Goal: Task Accomplishment & Management: Manage account settings

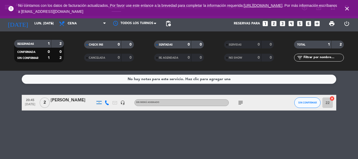
click at [12, 23] on icon "[DATE]" at bounding box center [18, 24] width 28 height 12
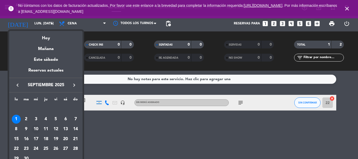
click at [38, 125] on td "10" at bounding box center [36, 129] width 10 height 10
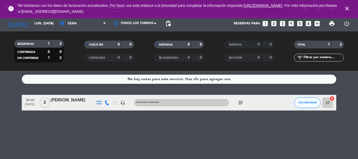
type input "mié. [DATE]"
click at [76, 102] on div "EVENTO NISSAN" at bounding box center [73, 100] width 45 height 7
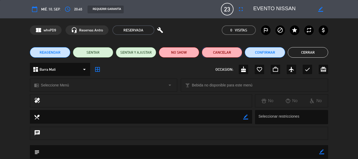
click at [229, 53] on button "Cancelar" at bounding box center [222, 52] width 40 height 10
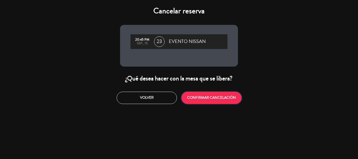
click at [222, 94] on button "CONFIRMAR CANCELACIÓN" at bounding box center [211, 98] width 60 height 12
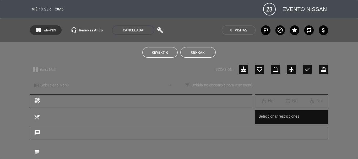
click at [200, 52] on button "Cerrar" at bounding box center [197, 52] width 35 height 10
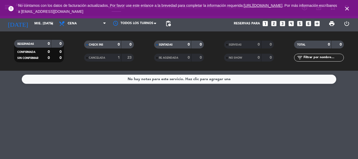
click at [346, 6] on icon "close" at bounding box center [347, 9] width 6 height 6
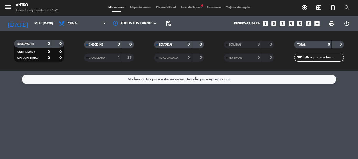
click at [193, 9] on span "Lista de Espera fiber_manual_record" at bounding box center [192, 7] width 26 height 3
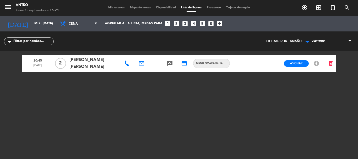
click at [244, 62] on div at bounding box center [244, 63] width 14 height 17
click at [83, 60] on span "[PERSON_NAME] [PERSON_NAME]" at bounding box center [93, 64] width 49 height 14
click at [62, 60] on span "2" at bounding box center [60, 63] width 11 height 11
click at [304, 63] on button "Asignar" at bounding box center [296, 63] width 25 height 7
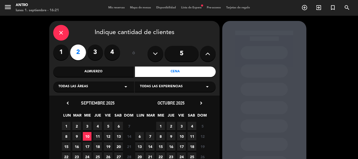
click at [86, 134] on span "10" at bounding box center [87, 136] width 9 height 9
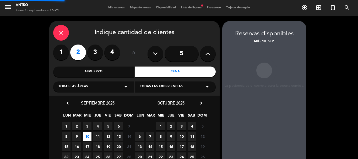
scroll to position [21, 0]
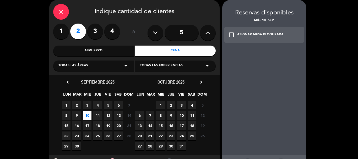
click at [275, 30] on div "check_box_outline_blank ASIGNAR MESA BLOQUEADA" at bounding box center [264, 35] width 80 height 16
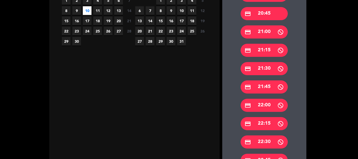
scroll to position [73, 0]
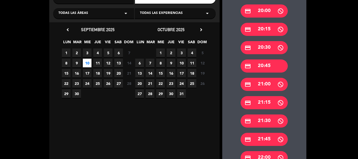
click at [286, 67] on div "credit_card 20:45" at bounding box center [264, 66] width 47 height 13
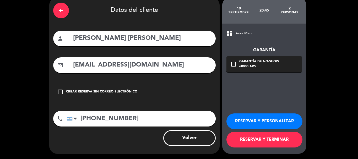
click at [274, 138] on button "RESERVAR Y TERMINAR" at bounding box center [265, 140] width 76 height 16
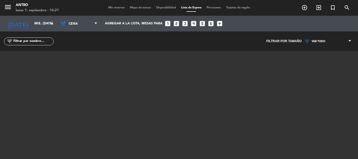
click at [143, 7] on span "Mapa de mesas" at bounding box center [140, 7] width 26 height 3
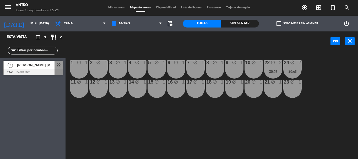
click at [83, 60] on div "block" at bounding box center [79, 62] width 9 height 5
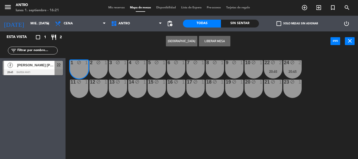
click at [104, 65] on div "1" at bounding box center [107, 62] width 9 height 5
drag, startPoint x: 123, startPoint y: 65, endPoint x: 126, endPoint y: 65, distance: 3.2
click at [123, 65] on div "1" at bounding box center [126, 62] width 9 height 5
click at [133, 66] on div "4 block 1" at bounding box center [137, 69] width 18 height 18
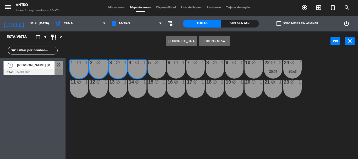
click at [139, 65] on div "block" at bounding box center [137, 62] width 9 height 5
click at [165, 63] on div "6" at bounding box center [167, 62] width 9 height 5
click at [139, 62] on icon "block" at bounding box center [137, 62] width 4 height 4
click at [157, 66] on div "5 block 1" at bounding box center [157, 62] width 18 height 5
click at [170, 65] on div "6" at bounding box center [167, 62] width 9 height 5
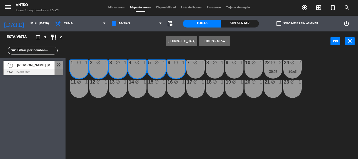
click at [196, 67] on div "7 block 1" at bounding box center [195, 69] width 18 height 18
click at [209, 66] on div "8 block 1" at bounding box center [215, 69] width 18 height 18
click at [238, 75] on div "9 block 1" at bounding box center [234, 69] width 18 height 18
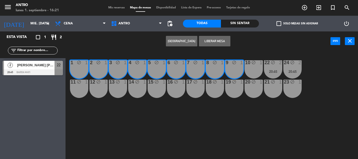
click at [252, 70] on div "10 block 1" at bounding box center [254, 69] width 18 height 18
click at [273, 66] on div "22 block 2 20:45" at bounding box center [273, 69] width 18 height 18
click at [300, 61] on div "2" at bounding box center [300, 62] width 3 height 5
click at [214, 43] on button "Liberar Mesa" at bounding box center [214, 41] width 31 height 10
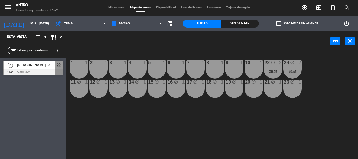
click at [85, 92] on div "11 block 1" at bounding box center [79, 89] width 18 height 18
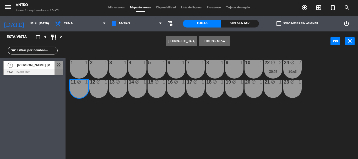
click at [101, 92] on div "12 block 1" at bounding box center [98, 89] width 18 height 18
click at [131, 86] on div "14 block 1" at bounding box center [137, 89] width 18 height 18
click at [128, 87] on div "1 1 2 1 3 1 4 1 5 1 6 1 7 1 8 1 9 1 10 1 22 block 2 20:45 24 block 2 20:45 11 b…" at bounding box center [213, 105] width 289 height 108
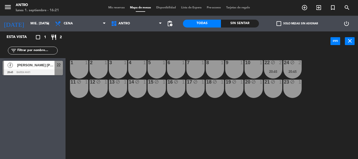
click at [120, 88] on div "13 block 1" at bounding box center [118, 89] width 18 height 18
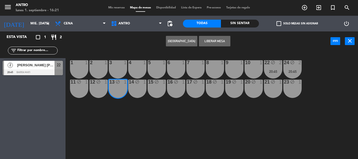
click at [81, 82] on icon "block" at bounding box center [79, 82] width 4 height 4
click at [105, 88] on div "12 block 1" at bounding box center [98, 89] width 18 height 18
click at [73, 87] on div "11 block 1" at bounding box center [79, 89] width 18 height 18
click at [120, 89] on div "13 block 1" at bounding box center [118, 89] width 18 height 18
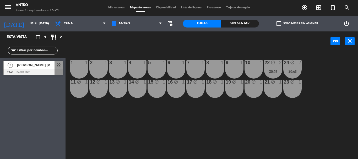
drag, startPoint x: 69, startPoint y: 90, endPoint x: 88, endPoint y: 86, distance: 19.3
click at [69, 90] on div "1 1 2 1 3 1 4 1 5 1 6 1 7 1 8 1 9 1 10 1 22 block 2 20:45 24 block 2 20:45 11 b…" at bounding box center [213, 105] width 289 height 108
click at [88, 87] on div "11 block 1" at bounding box center [79, 89] width 18 height 18
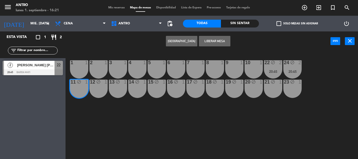
click at [80, 88] on div "11 block 1" at bounding box center [79, 89] width 18 height 18
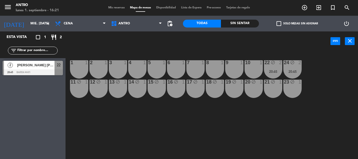
click at [84, 89] on div "11 block 1" at bounding box center [79, 89] width 18 height 18
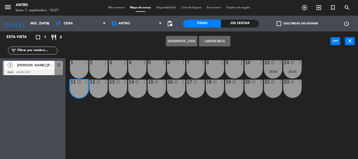
click at [96, 87] on div "12 block 1" at bounding box center [98, 89] width 18 height 18
click at [111, 87] on div "13 block 1" at bounding box center [118, 89] width 18 height 18
click at [127, 89] on div "13 block 1" at bounding box center [118, 89] width 18 height 18
click at [123, 92] on div "13 block 1" at bounding box center [118, 89] width 18 height 18
click at [130, 92] on div "14 block 1" at bounding box center [137, 89] width 18 height 18
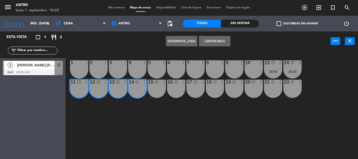
click at [169, 87] on div "16 block 1" at bounding box center [176, 89] width 18 height 18
click at [153, 90] on div "15 block 1" at bounding box center [157, 89] width 18 height 18
click at [171, 88] on div "16 block 1" at bounding box center [176, 89] width 18 height 18
click at [188, 89] on div "17 block 1" at bounding box center [195, 89] width 18 height 18
click at [221, 87] on div "18 block 1" at bounding box center [215, 89] width 18 height 18
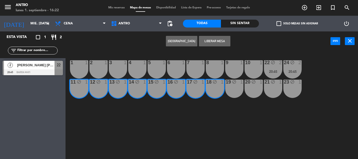
click at [226, 86] on div "19 block 1" at bounding box center [234, 89] width 18 height 18
click at [256, 86] on div "20 block 1" at bounding box center [254, 89] width 18 height 18
click at [271, 87] on div "21 block 1" at bounding box center [273, 89] width 18 height 18
click at [291, 84] on icon "block" at bounding box center [292, 82] width 4 height 4
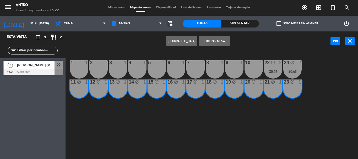
click at [213, 40] on button "Liberar Mesa" at bounding box center [214, 41] width 31 height 10
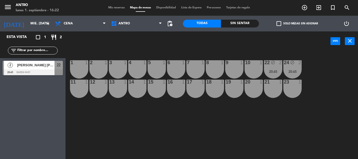
click at [116, 10] on div "Mis reservas Mapa de mesas Disponibilidad Lista de Espera Pre-acceso Tarjetas d…" at bounding box center [179, 8] width 147 height 5
click at [116, 8] on span "Mis reservas" at bounding box center [117, 7] width 22 height 3
